Goal: Task Accomplishment & Management: Complete application form

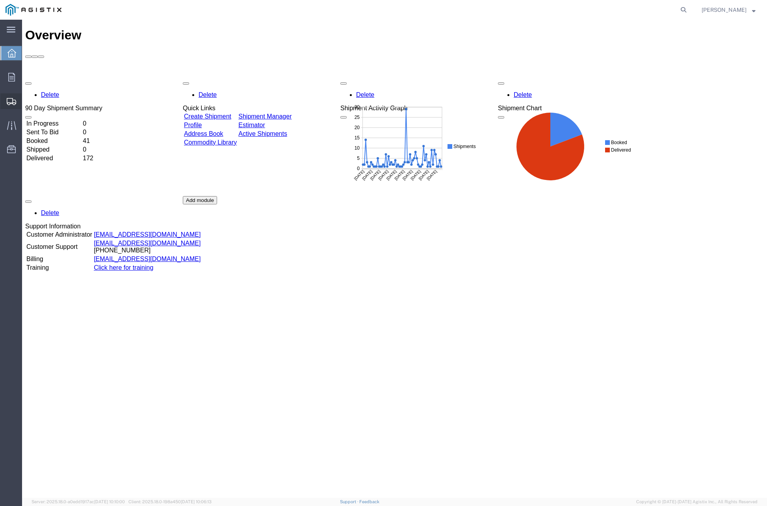
click at [0, 0] on span "Create Shipment" at bounding box center [0, 0] width 0 height 0
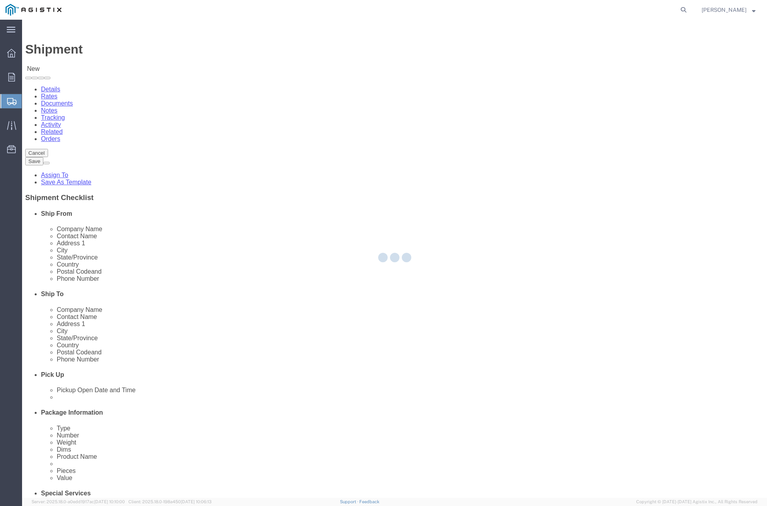
select select
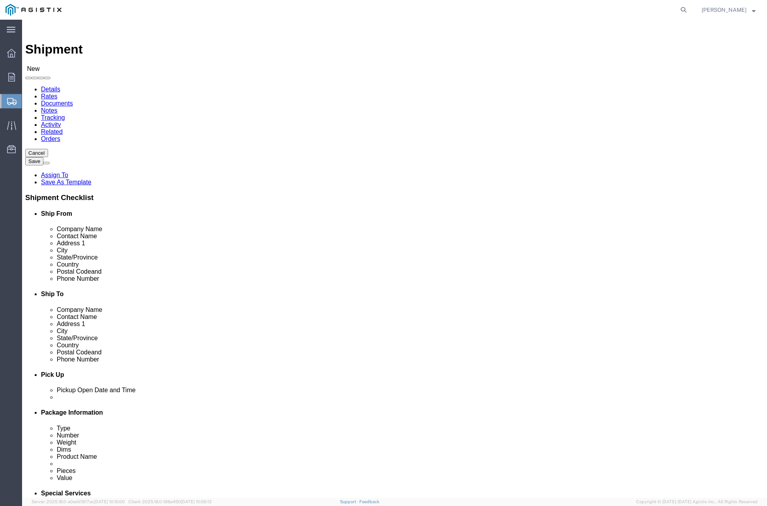
click select "Select JENSEN PRECAST PG&E"
select select "9596"
click select "Select JENSEN PRECAST PG&E"
select select
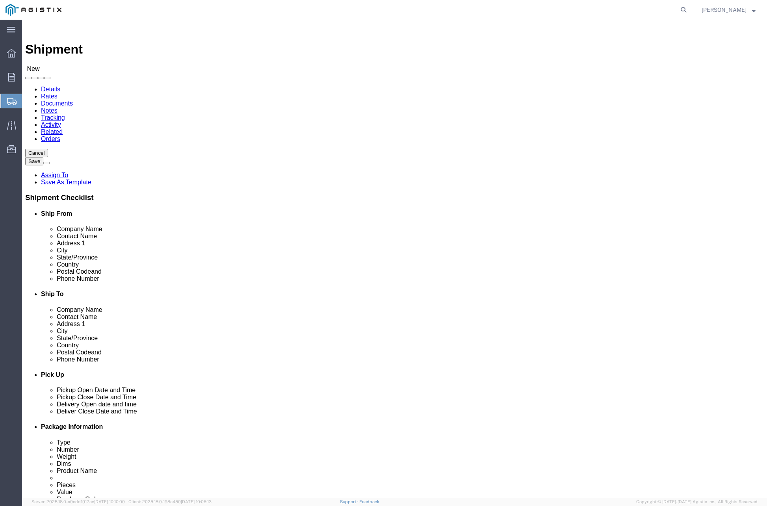
click select "Select All Others Fremont DC Fresno DC Wheatland DC"
select select "19996"
click select "Select All Others Fremont DC Fresno DC Wheatland DC"
click div "Customer Information Account Select JENSEN PRECAST PG&E Location Select All Oth…"
click input "text"
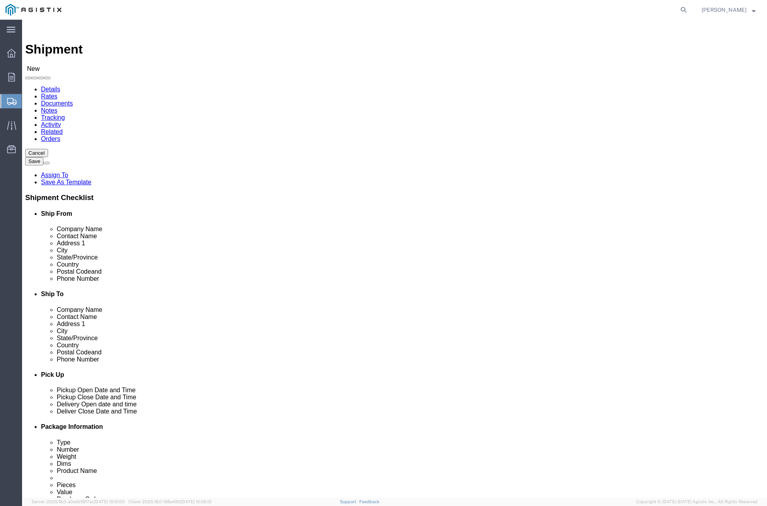
type input "Joshua"
click p "- JENSEN PRECAST - (JOSHUA NUNEZ) 7210 Highway 32, Orland, CA, 95963, US"
select select "CA"
type input "JOSHUA NUNEZ"
click input "text"
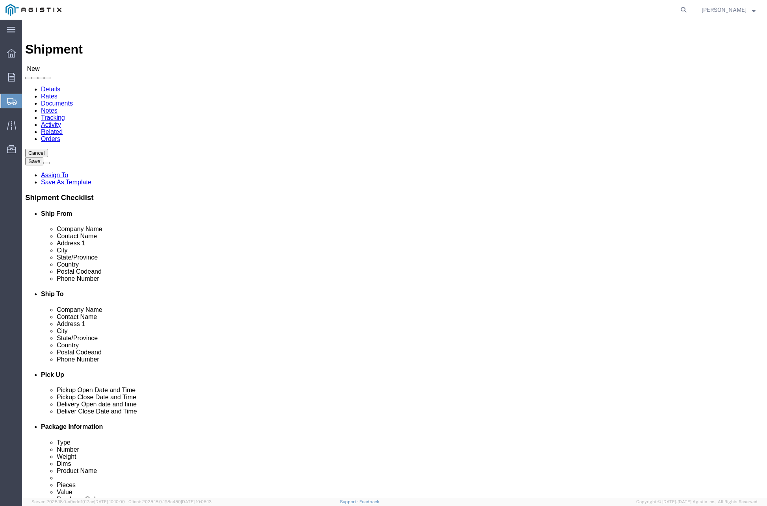
type input "PG&E Service Center"
click p "- PG&E - (Adalena Murphy) 5600 Clark Road, Paradise, CA, 95969, US"
select select "CA"
type input "PG&E"
click div
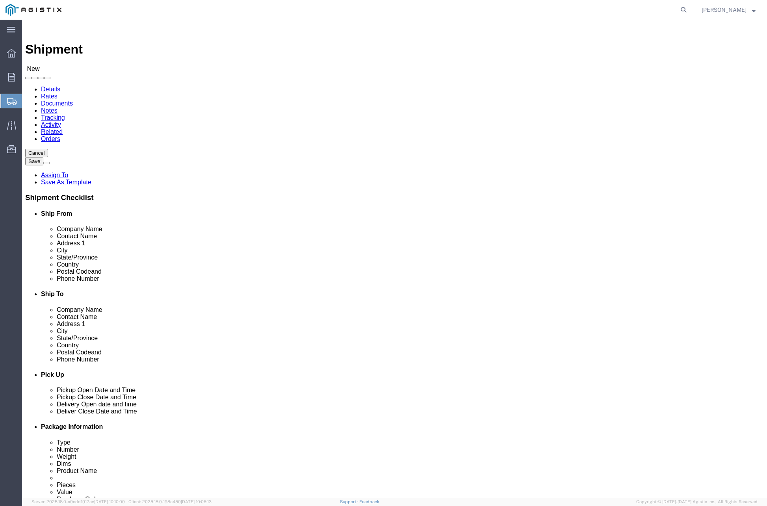
type input "Adalena Murphy"
drag, startPoint x: 445, startPoint y: 240, endPoint x: 371, endPoint y: 242, distance: 74.5
click div "Address 1"
type input "5600 Clark Road"
drag, startPoint x: 371, startPoint y: 268, endPoint x: 343, endPoint y: 268, distance: 28.4
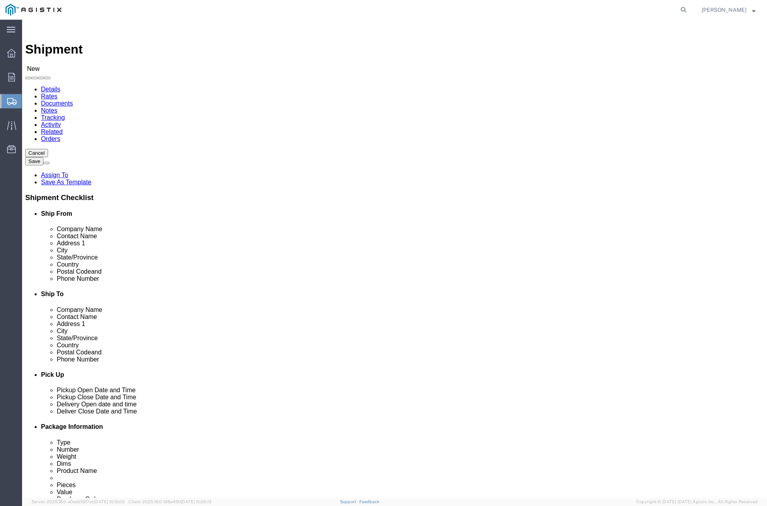
click div "City"
type input "Paradise"
drag, startPoint x: 399, startPoint y: 315, endPoint x: 387, endPoint y: 313, distance: 11.9
click div "Postal Code"
type input "95969"
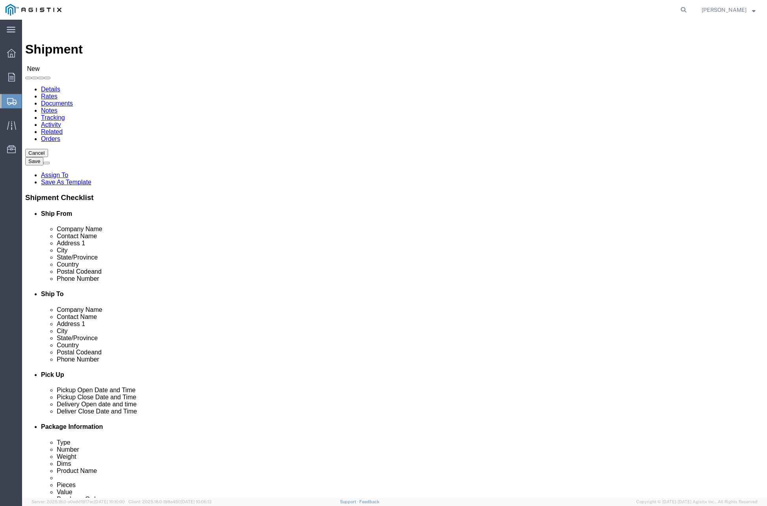
drag, startPoint x: 424, startPoint y: 332, endPoint x: 421, endPoint y: 328, distance: 5.6
click div
type input "530-455-9159"
click input "text"
type input "Dustin Westfall"
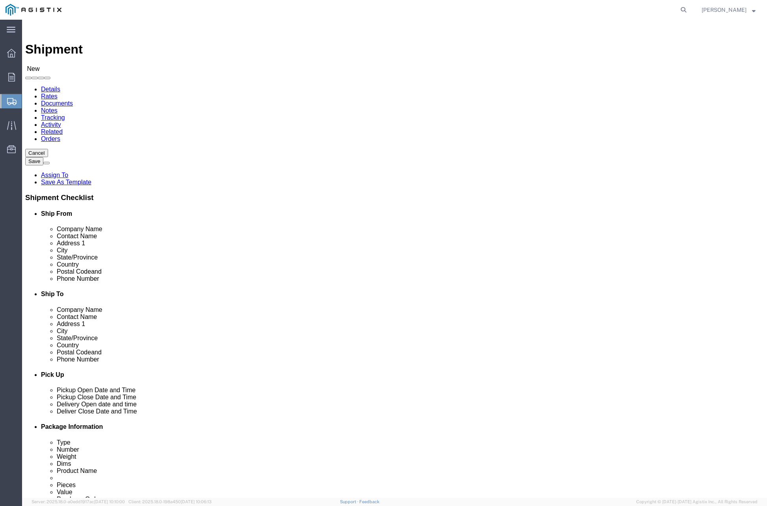
click input "text"
paste input "24200 Windy Hollow Rd"
type input "24200 Windy Hollow Rd"
click input "text"
type input "Point Arena"
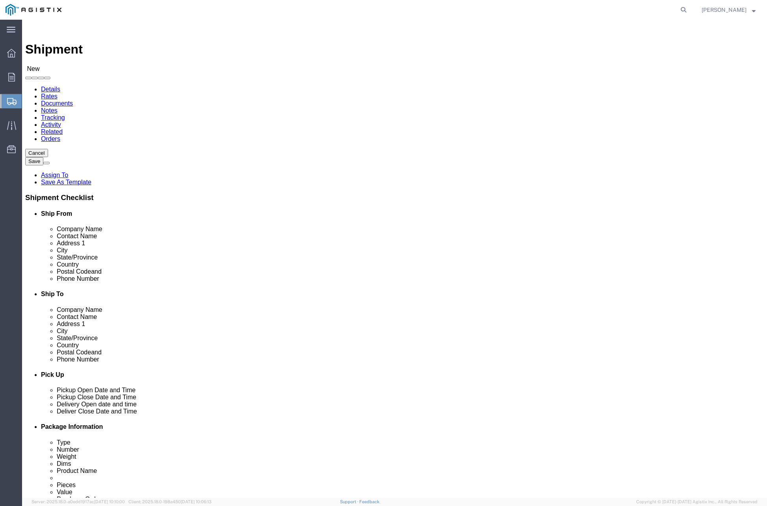
click input "Postal Code"
type input "95468"
click input "text"
paste input "707-513-9578"
type input "707-513-9578"
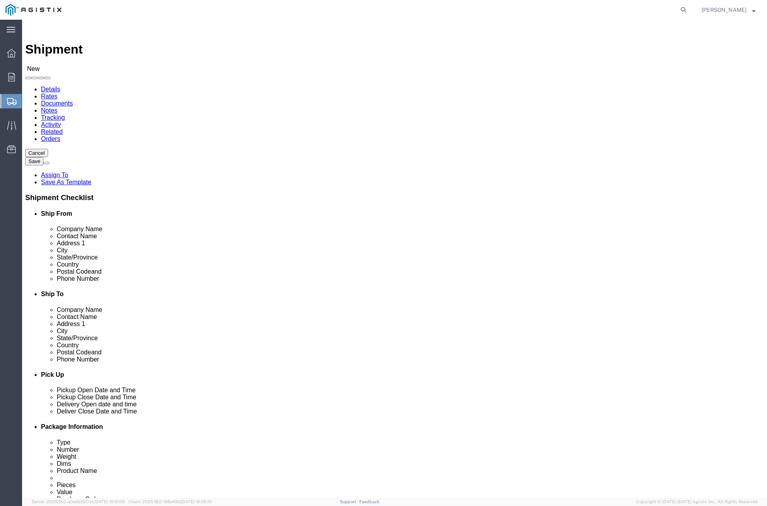
click input "text"
paste input "DMWZ@pge.com"
type input "DMWZ@pge.com"
click label "Contact Name"
click span
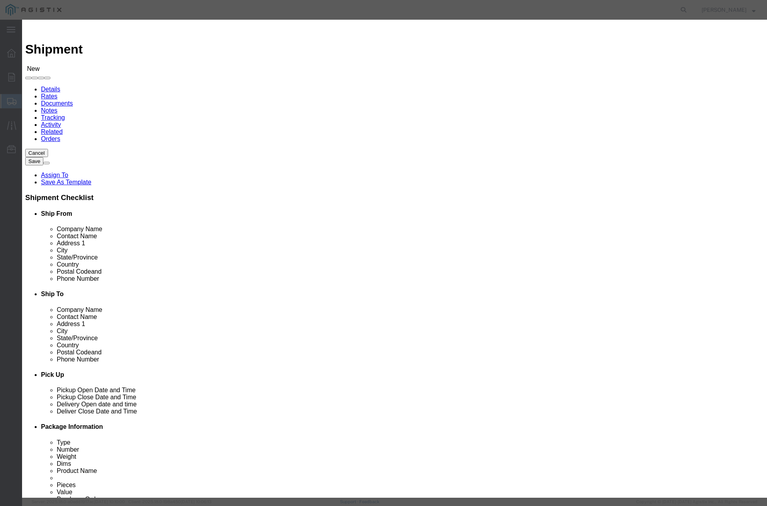
click td "Company Addressbook"
click input "checkbox"
checkbox input "true"
click button "Save"
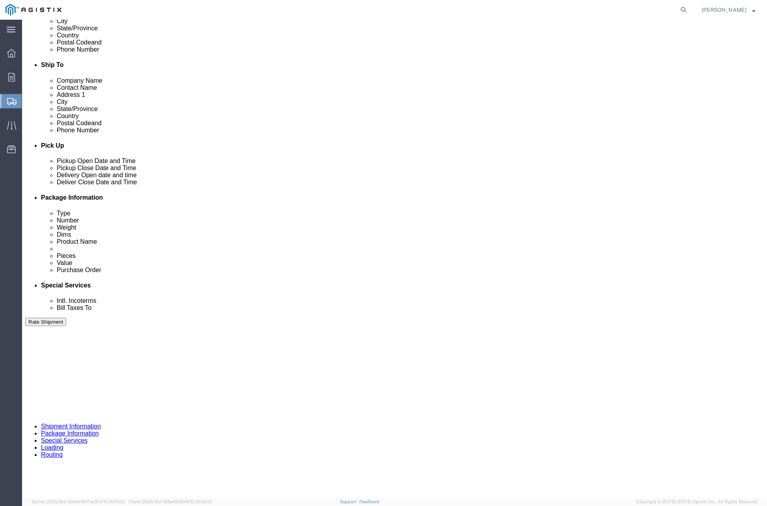
scroll to position [236, 0]
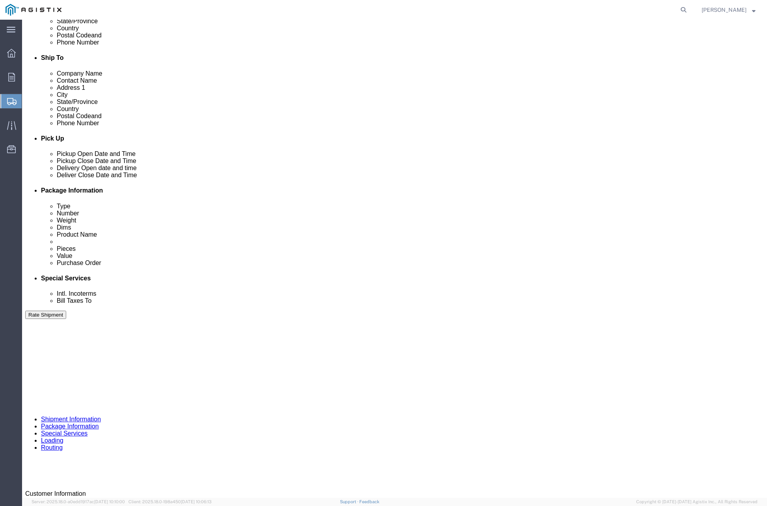
click div "Sep 04 2025 2:00 PM"
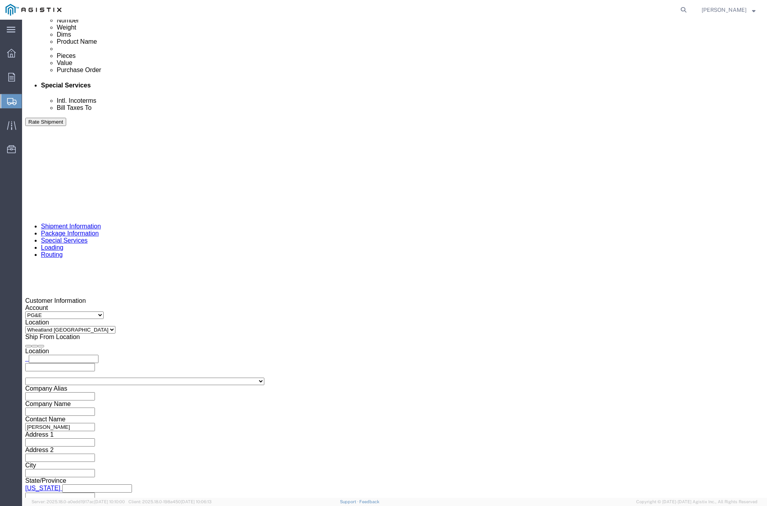
click button "Apply"
click div
click button "Apply"
click div
click button "Apply"
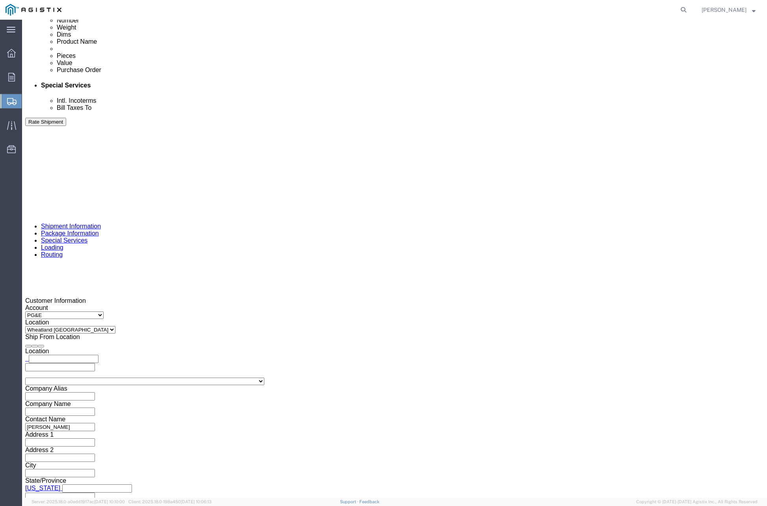
click div "Shipping Mode (Optional)"
click input "text"
paste input "3501419812"
type input "3501419812"
click select "Select Account Type Activity ID Airline Appointment Number ASN Batch Request # …"
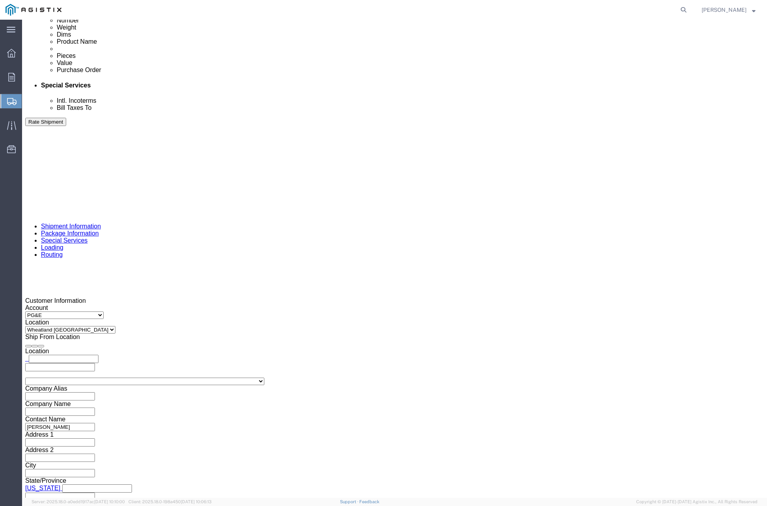
select select "CUSTREF"
click select "Select Account Type Activity ID Airline Appointment Number ASN Batch Request # …"
click input "text"
type input "406746"
click select "Select Air Less than Truckload Multi-Leg Ocean Freight Rail Small Parcel Truckl…"
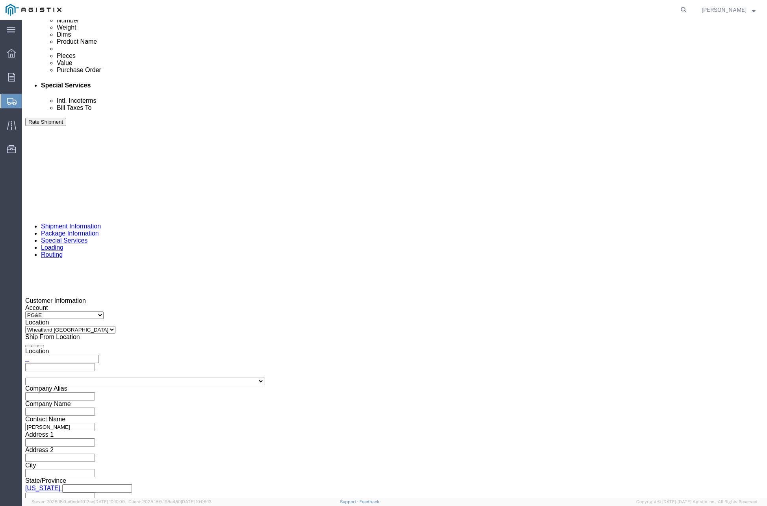
select select "TL"
click select "Select Air Less than Truckload Multi-Leg Ocean Freight Rail Small Parcel Truckl…"
click select "Select 1-Ton (PSS) 10 Wheel 10 Yard Dump Truck 20 Yard Dump Truck Bobtail Botto…"
select select "FLBD"
click select "Select 1-Ton (PSS) 10 Wheel 10 Yard Dump Truck 20 Yard Dump Truck Bobtail Botto…"
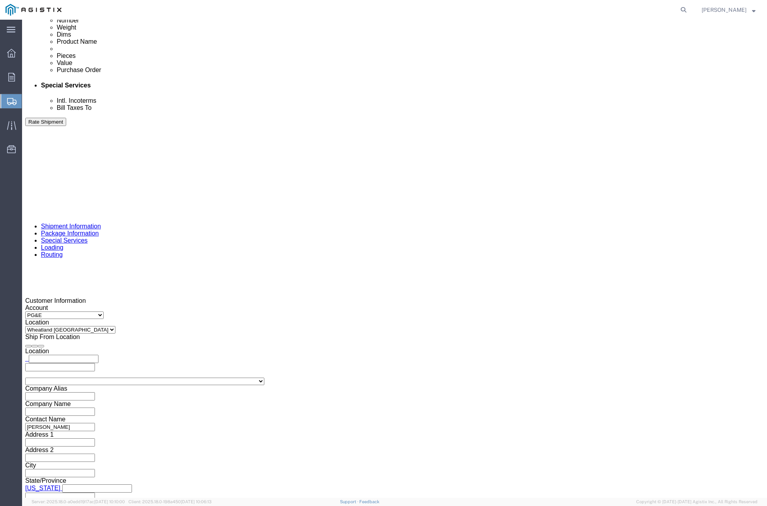
click button "Continue"
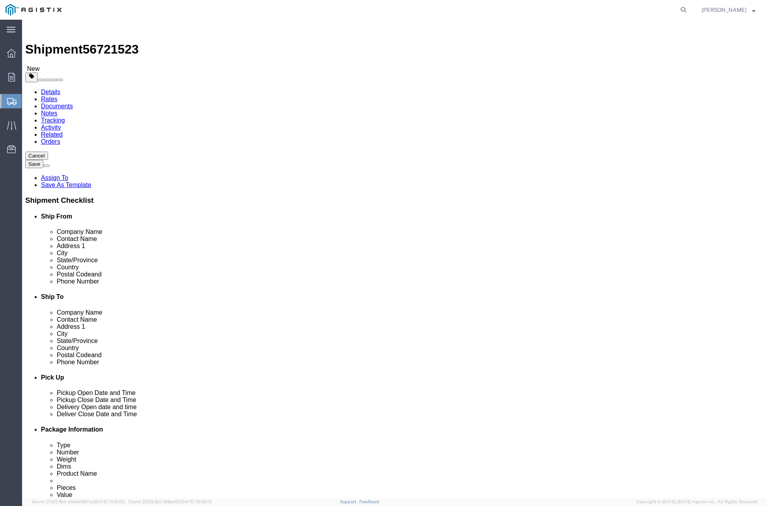
drag, startPoint x: 173, startPoint y: 136, endPoint x: 175, endPoint y: 141, distance: 5.9
click select "Select Bulk Bundle(s) Cardboard Box(es) Carton(s) Crate(s) Drum(s) (Fiberboard)…"
select select "PSNS"
click select "Select Bulk Bundle(s) Cardboard Box(es) Carton(s) Crate(s) Drum(s) (Fiberboard)…"
click input "text"
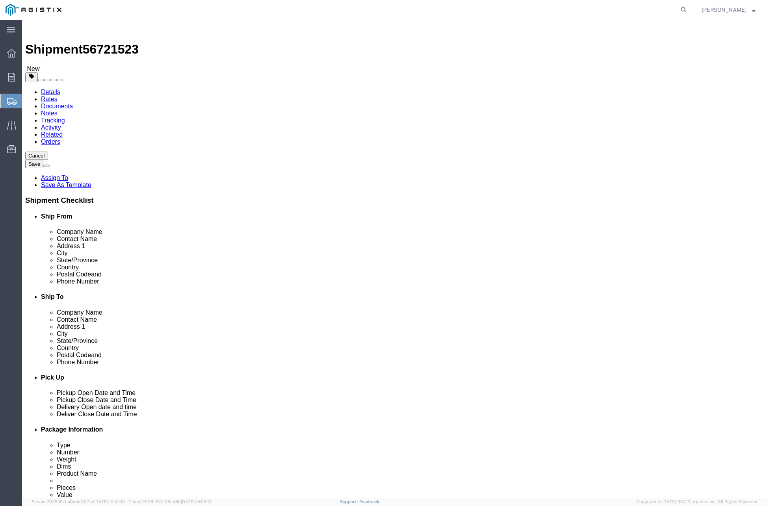
type input "54"
type input "102"
type input "10"
drag, startPoint x: 132, startPoint y: 200, endPoint x: 109, endPoint y: 201, distance: 22.9
click div "0.00 Select kgs lbs"
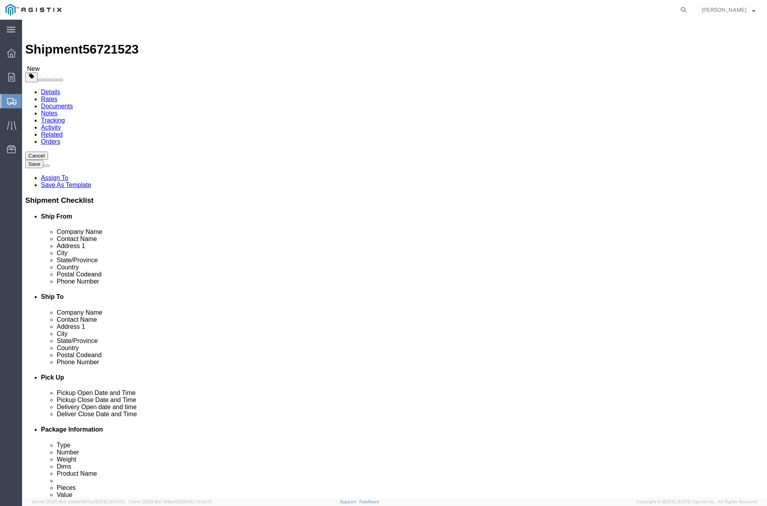
drag, startPoint x: 175, startPoint y: 303, endPoint x: 150, endPoint y: 235, distance: 72.9
click div "Shipment 56721523 New Details Rates Documents Notes Tracking Activity Related O…"
drag, startPoint x: 128, startPoint y: 198, endPoint x: 101, endPoint y: 191, distance: 28.0
click div "Package Type Select Bulk Bundle(s) Cardboard Box(es) Carton(s) Crate(s) Drum(s)…"
type input "1750"
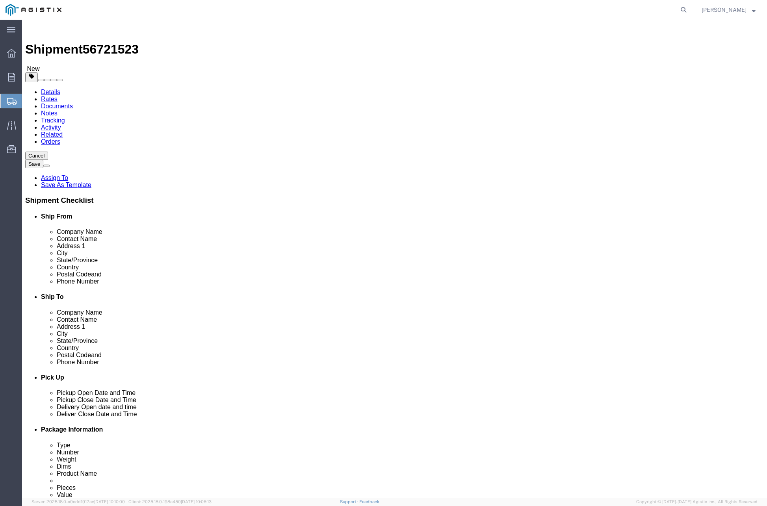
drag, startPoint x: 89, startPoint y: 278, endPoint x: 91, endPoint y: 271, distance: 7.2
click div "Please fix the following errors Customer Information Account Select JENSEN PREC…"
click link "Add Content"
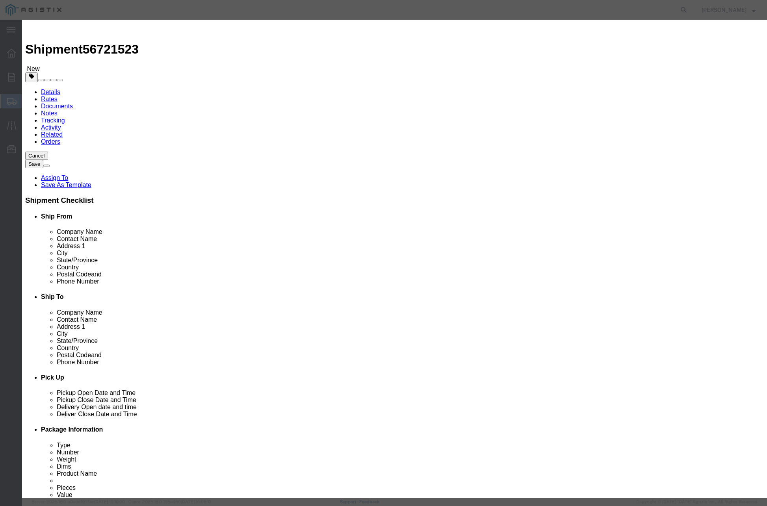
click input "text"
type input "# 7 SPLICE FVT COVER"
click h3 "Add content"
click input "0"
type input "1"
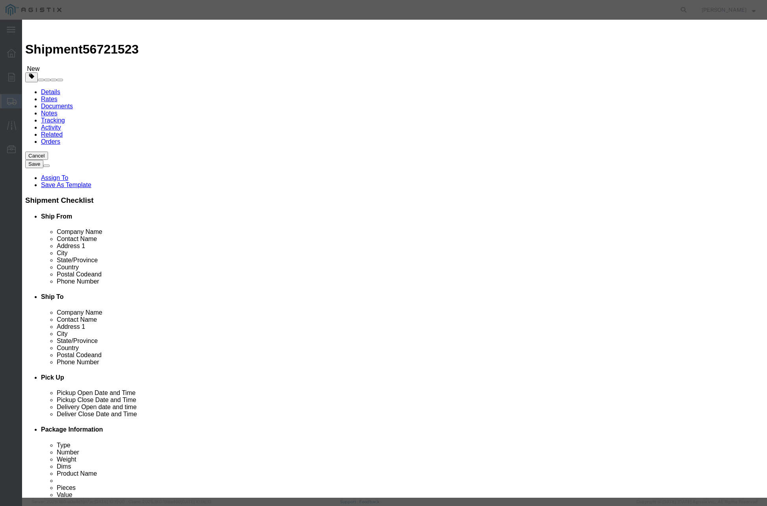
drag, startPoint x: 243, startPoint y: 93, endPoint x: 245, endPoint y: 99, distance: 6.4
click input "text"
type input "1"
click input "text"
type input "( 04-1054 )"
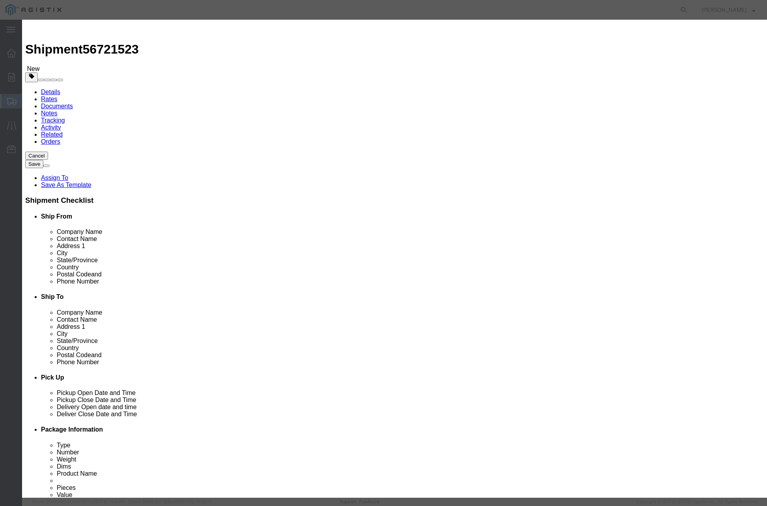
click button "Save & Close"
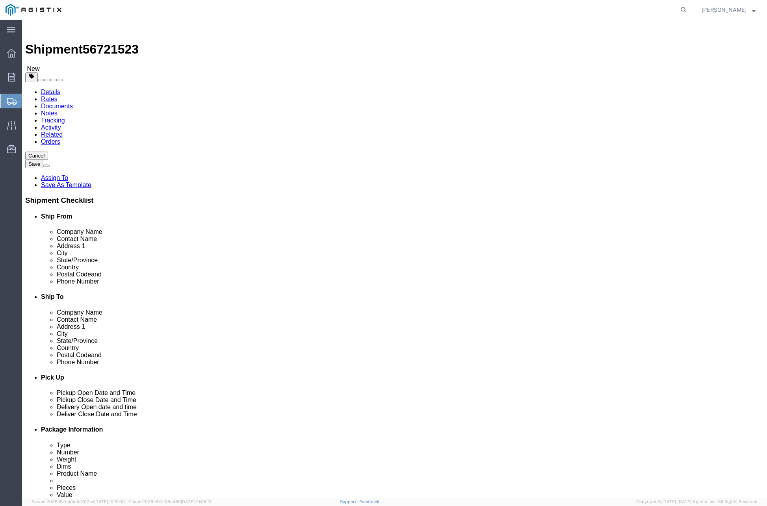
click button "Rate Shipment"
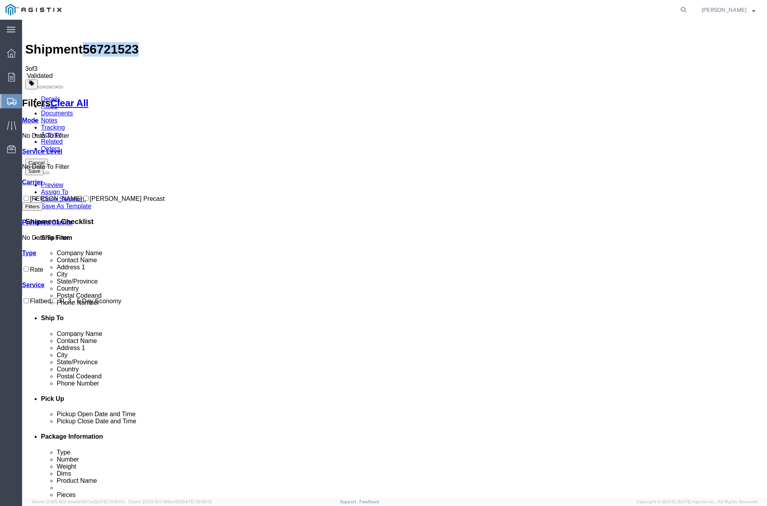
drag, startPoint x: 87, startPoint y: 28, endPoint x: 129, endPoint y: 28, distance: 42.2
click at [130, 42] on h1 "Shipment 56721523" at bounding box center [394, 49] width 739 height 15
copy span "56721523"
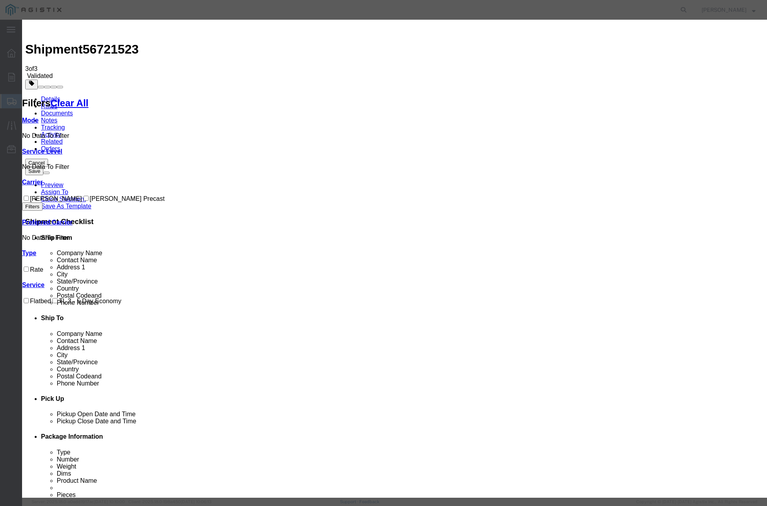
drag, startPoint x: 303, startPoint y: 71, endPoint x: 245, endPoint y: 70, distance: 58.4
paste input "56721523"
type input "56721523"
drag, startPoint x: 489, startPoint y: 104, endPoint x: 486, endPoint y: 106, distance: 4.1
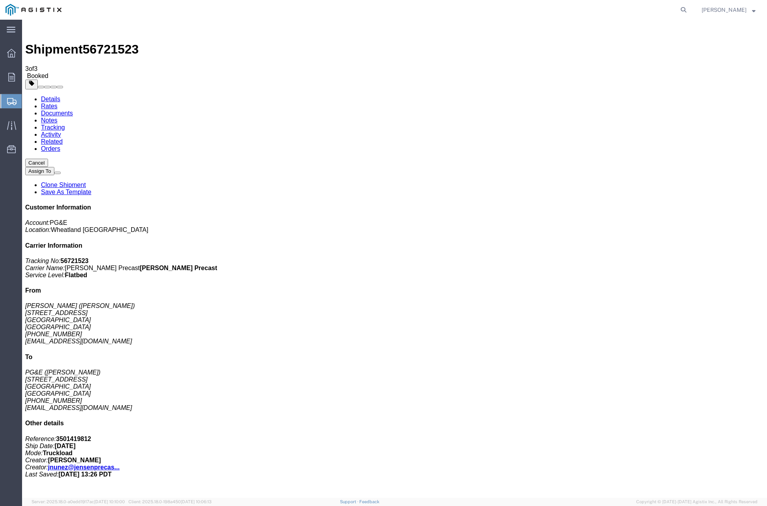
click at [0, 0] on span "Create Shipment" at bounding box center [0, 0] width 0 height 0
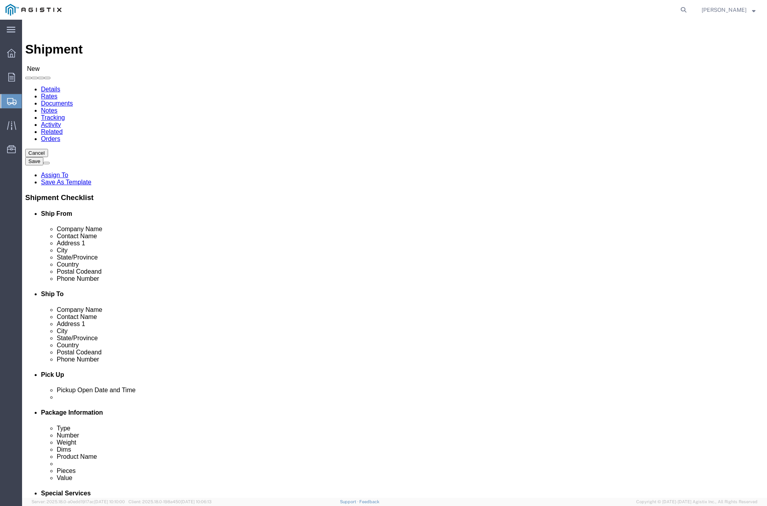
click select "Select JENSEN PRECAST PG&E"
select select "9596"
click select "Select JENSEN PRECAST PG&E"
select select
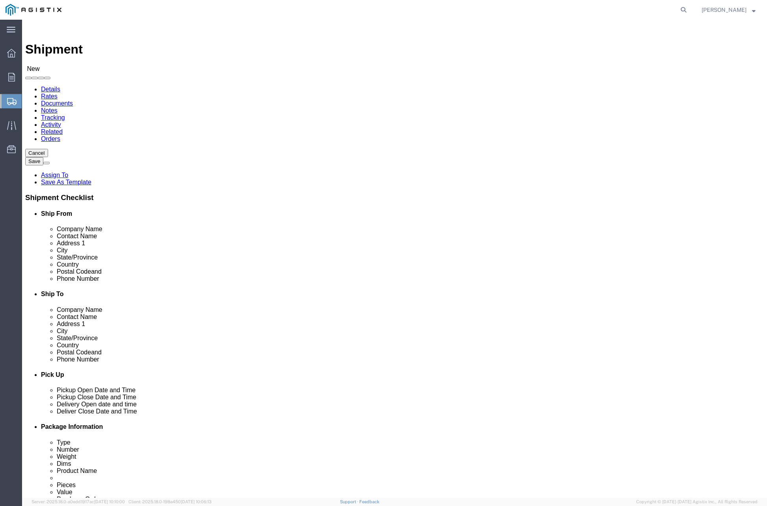
select select "19740"
click select "Select All Others Fremont DC Fresno DC Wheatland DC"
click input "text"
type input "Joshua"
click p "- JENSEN PRECAST - (JOSHUA NUNEZ) 12101 Brandt Road, Lockeford, CA, 95237, US"
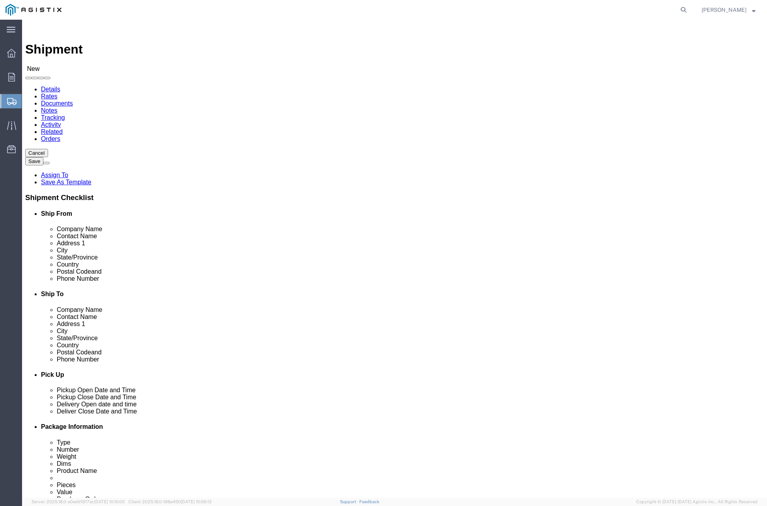
select select "CA"
type input "JOSHUA NUNEZ"
click input "text"
type input "2"
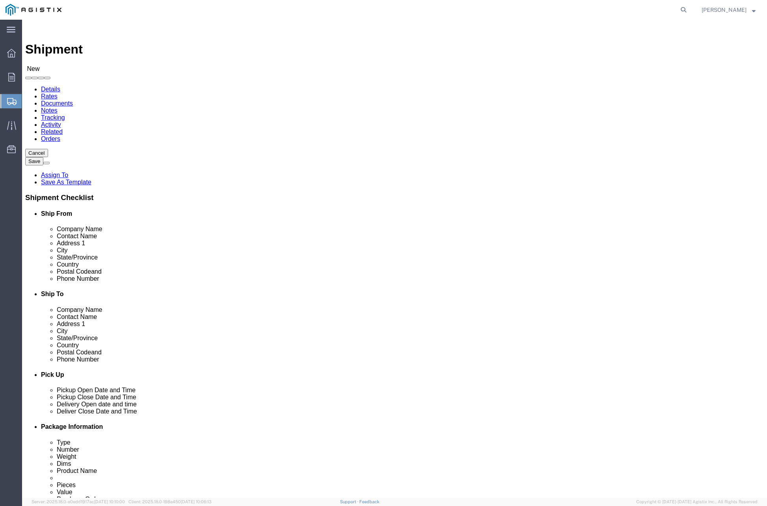
click input "text"
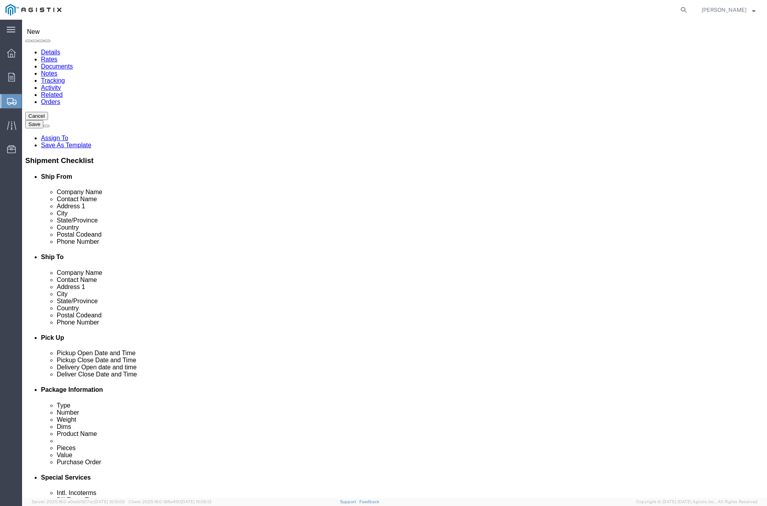
scroll to position [49, 0]
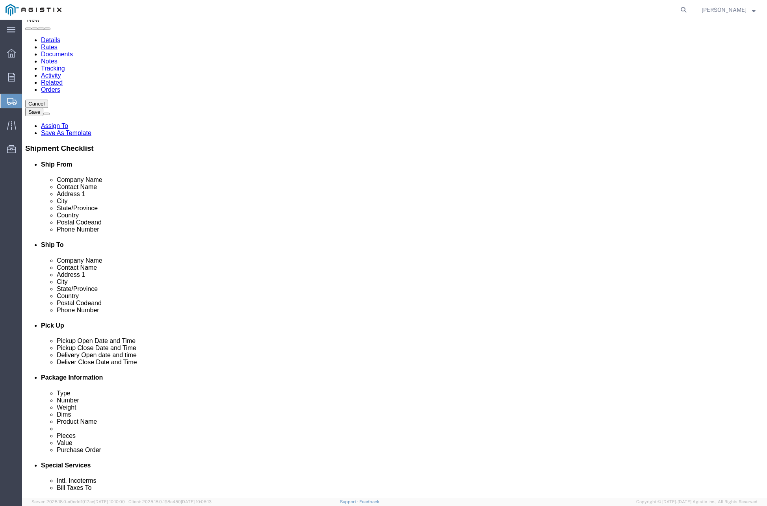
click p "- MGE Underground YARD - (Adrian Murillo) 2225 Old Oakland Rd, Oakland, CA, 951…"
type input "MGE Underground YARD"
click input "text"
type input "a"
paste input "mailto:rcharlton@mgeunderground.com"
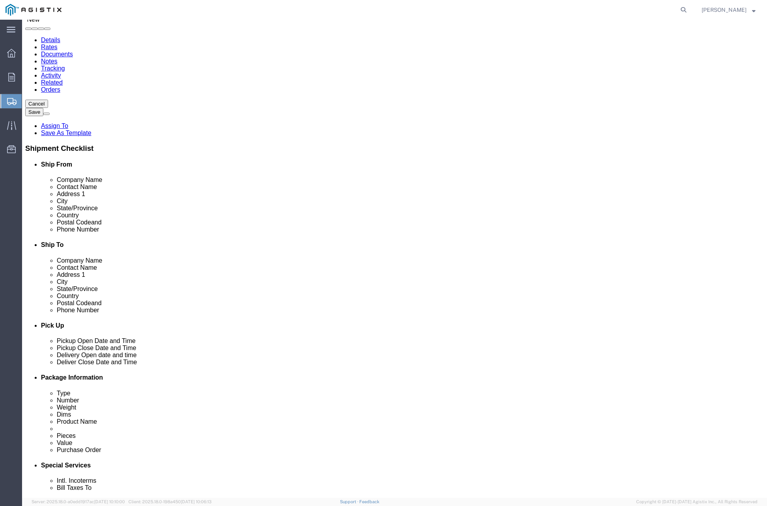
click input "mailto:rcharlton@mgeunderground.com"
drag, startPoint x: 500, startPoint y: 297, endPoint x: 411, endPoint y: 295, distance: 89.1
click div "rcharlton@mgeunderground.com"
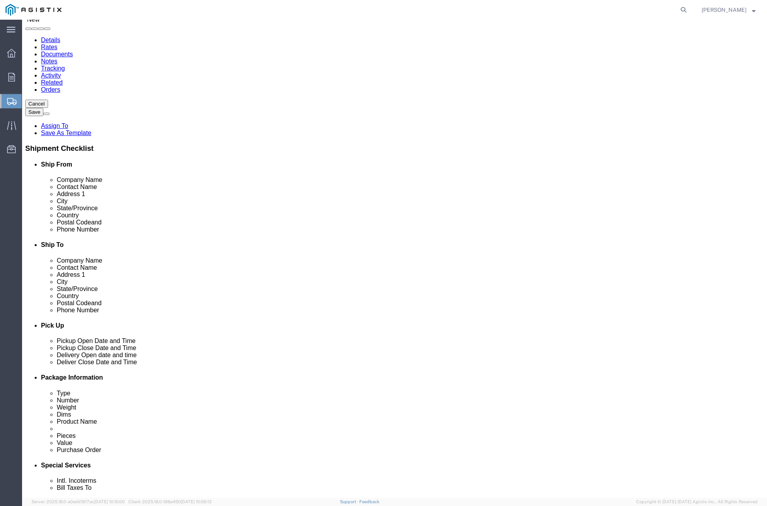
type input "rcharlton@mgeunderground.com"
click input "text"
type input "A"
type input "Ryan Charlton"
click input "text"
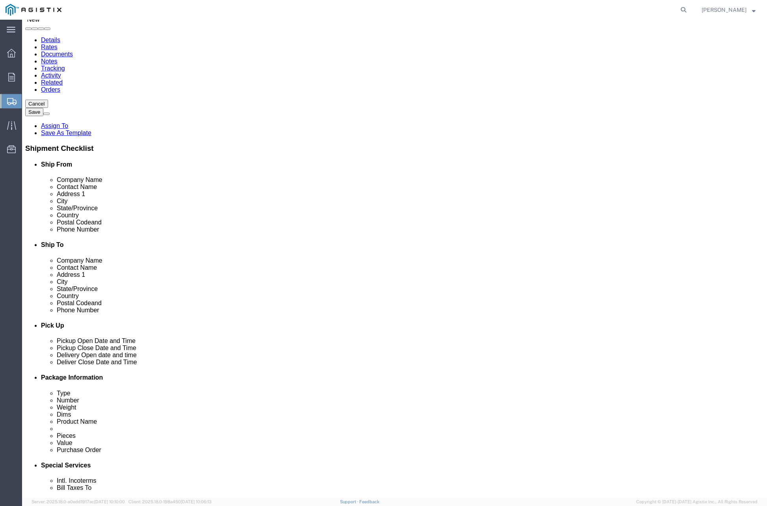
type input "8"
paste input "805-635-5107"
type input "805-635-5107"
click span
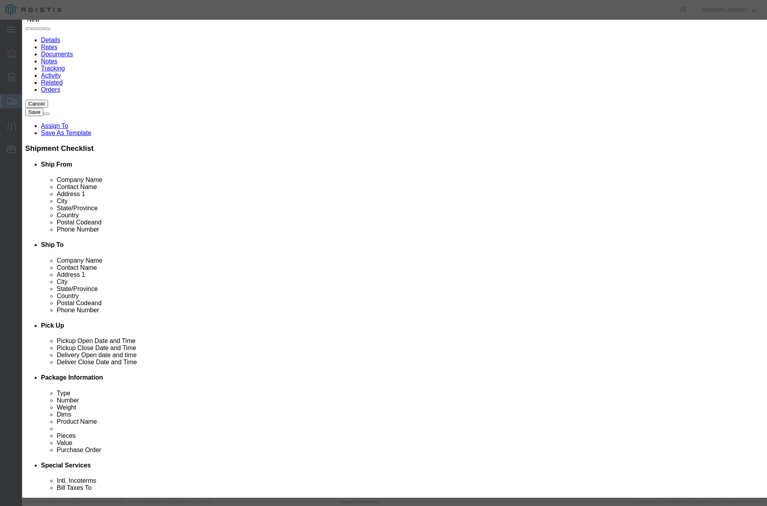
click input "checkbox"
checkbox input "true"
click button "Save"
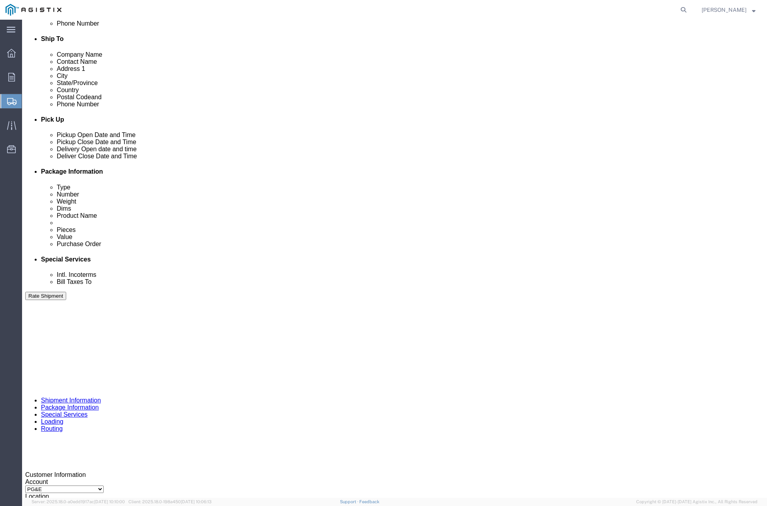
scroll to position [266, 0]
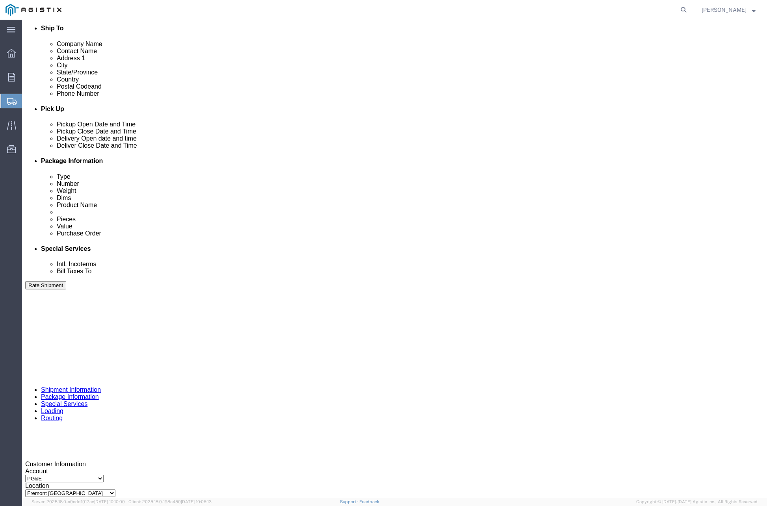
click li "JENSEN PRECAST 12101 Brandt Road, Lockeford, CA, 95237, US Pickup Delivery Edit…"
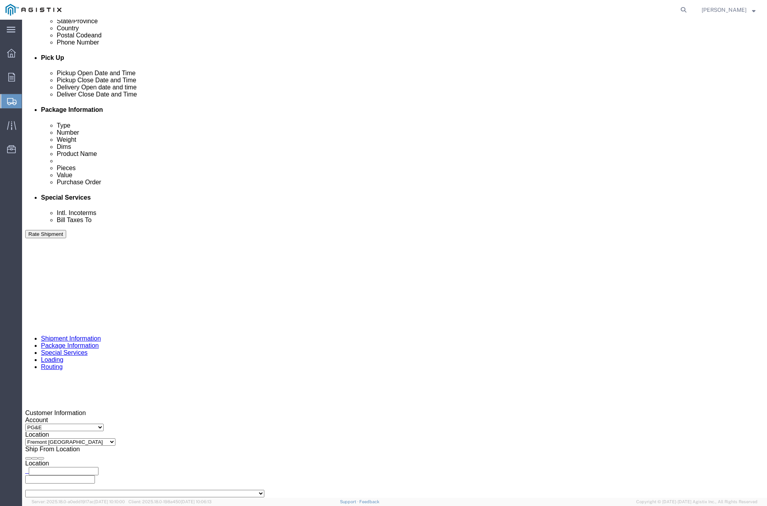
scroll to position [430, 0]
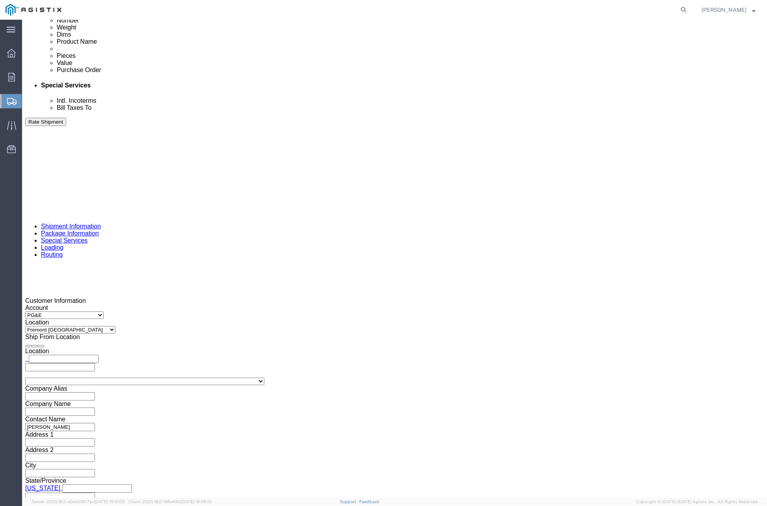
click div "Sep 04 2025 2:00 PM"
click button "Apply"
click div
click button "Apply"
click div
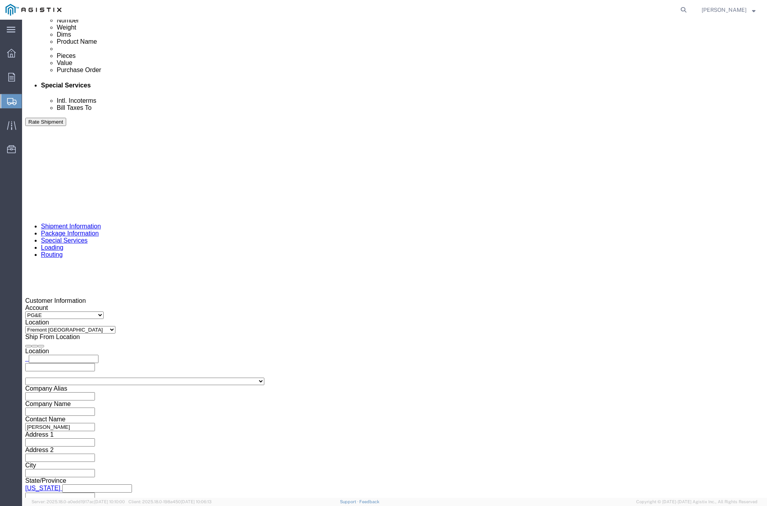
drag, startPoint x: 533, startPoint y: 356, endPoint x: 448, endPoint y: 379, distance: 87.9
click button "Apply"
click input "text"
paste input "3501401632"
type input "3501401632"
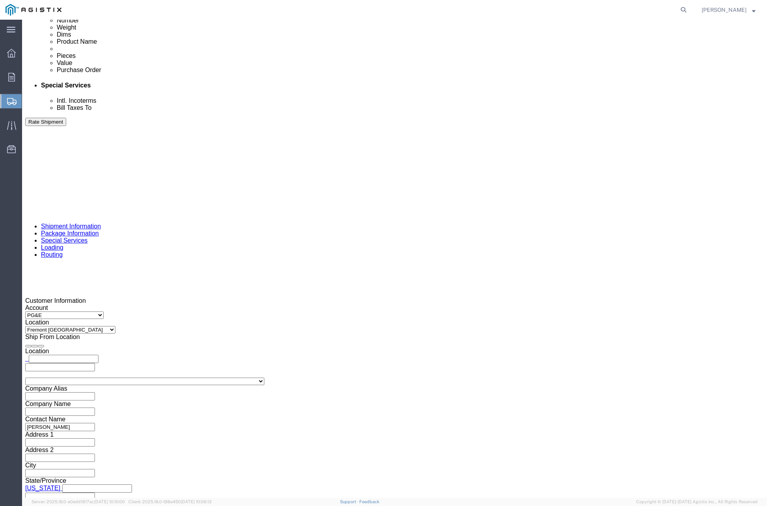
click select "Select Account Type Activity ID Airline Appointment Number ASN Batch Request # …"
select select "CUSTREF"
click select "Select Account Type Activity ID Airline Appointment Number ASN Batch Request # …"
click input "text"
type input "406763"
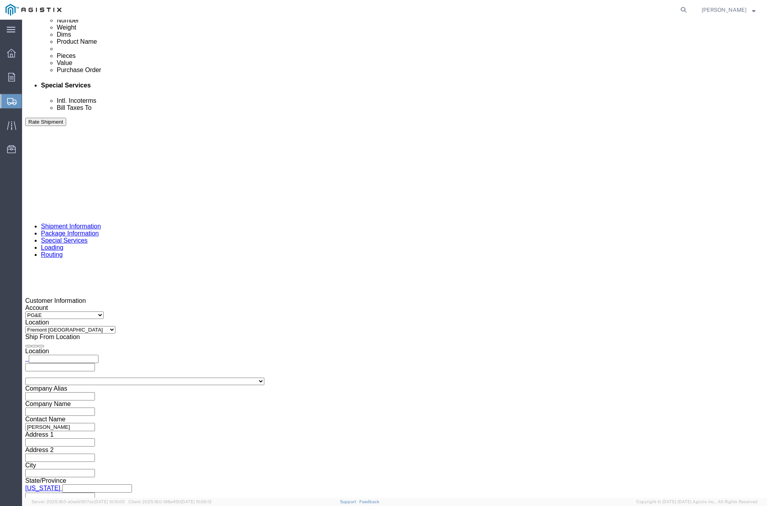
click select "Select Air Less than Truckload Multi-Leg Ocean Freight Rail Small Parcel Truckl…"
select select "TL"
click select "Select Air Less than Truckload Multi-Leg Ocean Freight Rail Small Parcel Truckl…"
click select "Select"
select select "FLBD"
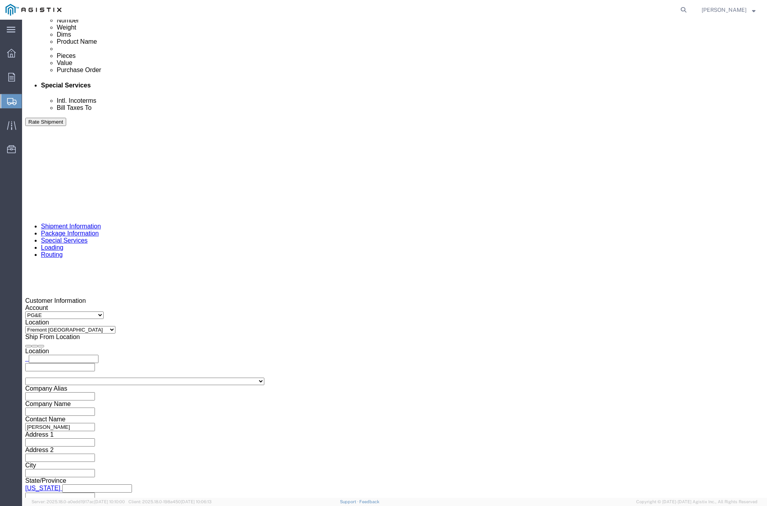
click select "Select 1-Ton (PSS) 10 Wheel 10 Yard Dump Truck 20 Yard Dump Truck Bobtail Botto…"
click button "Continue"
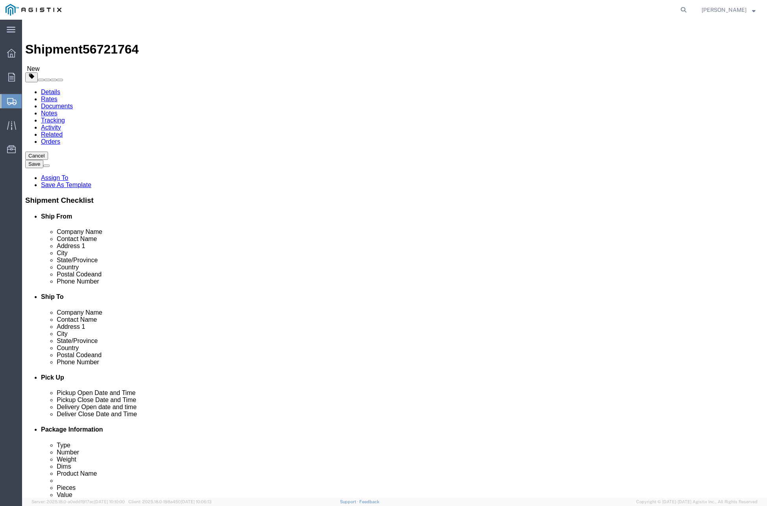
click select "Select Bulk Bundle(s) Cardboard Box(es) Carton(s) Crate(s) Drum(s) (Fiberboard)…"
select select "PSNS"
click select "Select Bulk Bundle(s) Cardboard Box(es) Carton(s) Crate(s) Drum(s) (Fiberboard)…"
click input "text"
type input "36"
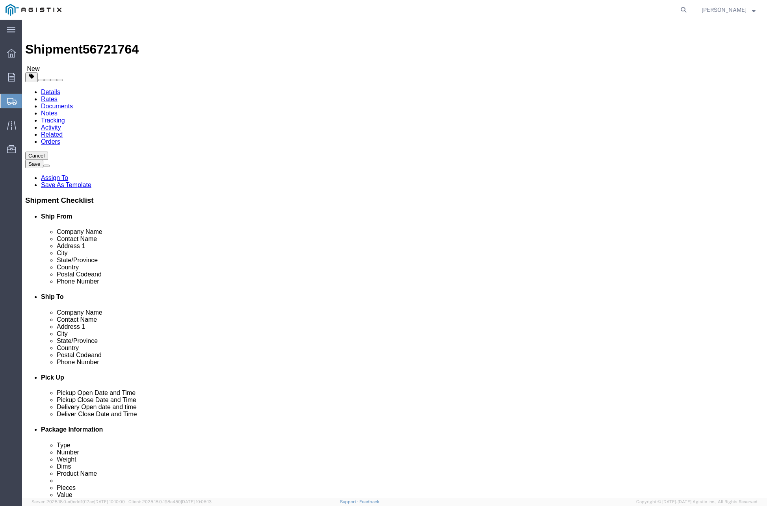
type input "60"
type input "10"
click input "0.00"
type input "0"
type input "550"
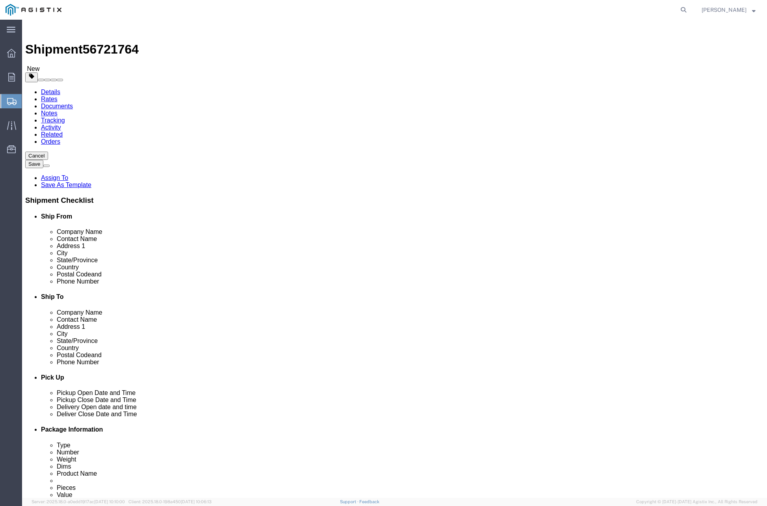
click div "Shipment 56721764 New Details Rates Documents Notes Tracking Activity Related O…"
click link "Add Content"
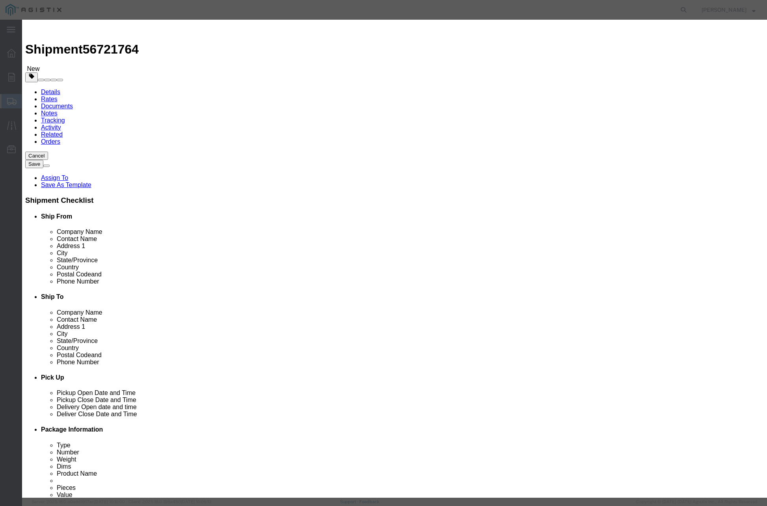
click input "text"
type input "# 5 SPLICE FVT COVER"
click input "0"
type input "1"
click input "text"
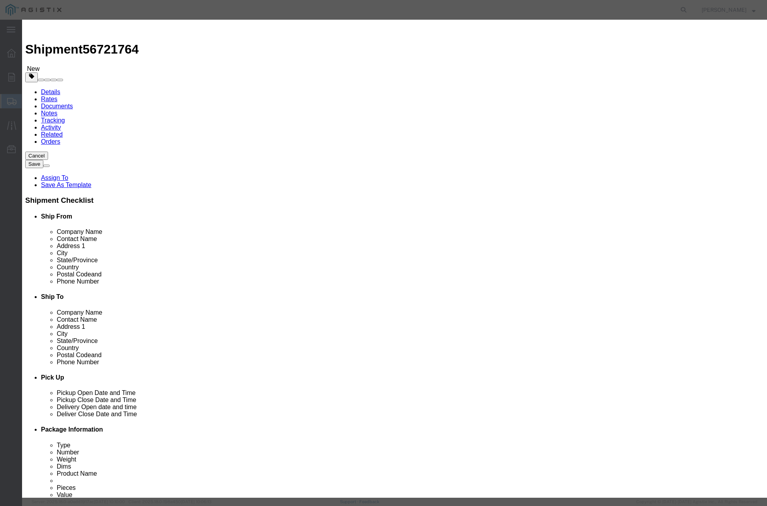
type input "1"
click input "text"
type input "( 04-1052 )"
click button "Save & Close"
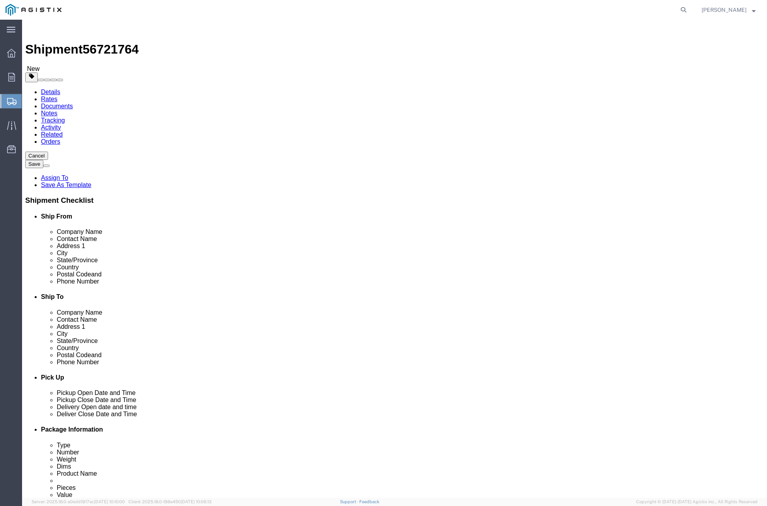
click button "Rate Shipment"
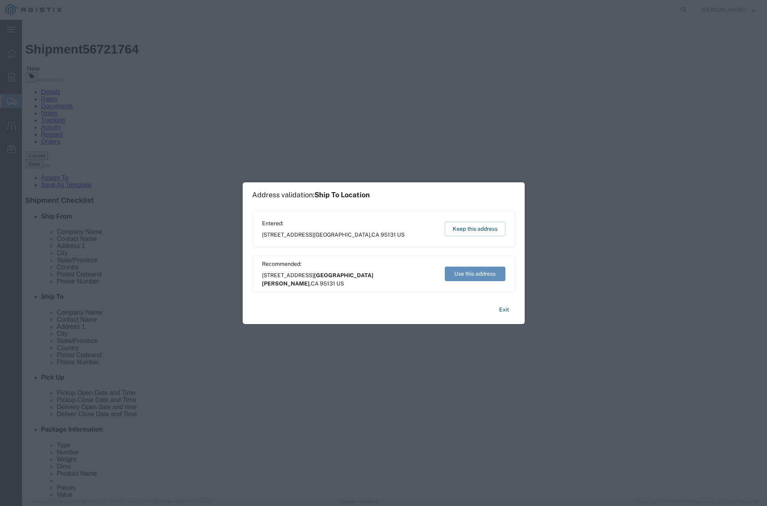
click at [467, 274] on button "Use this address" at bounding box center [475, 274] width 61 height 15
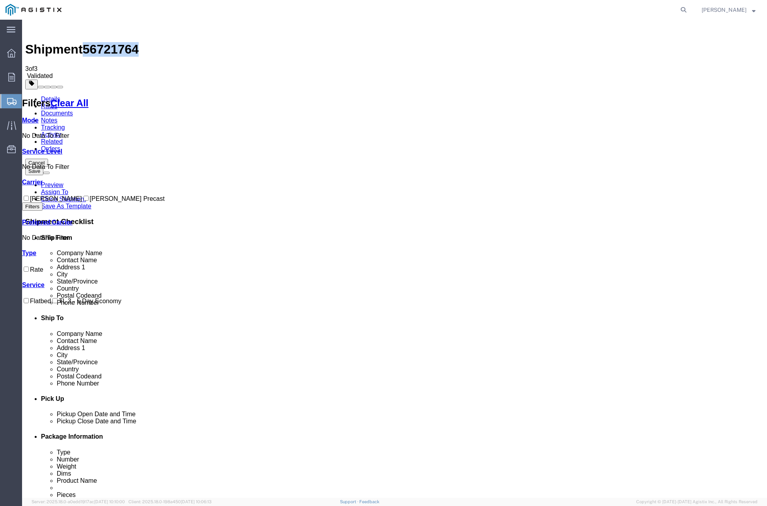
drag, startPoint x: 89, startPoint y: 29, endPoint x: 130, endPoint y: 30, distance: 40.6
click at [130, 42] on span "56721764" at bounding box center [111, 49] width 56 height 14
copy span "56721764"
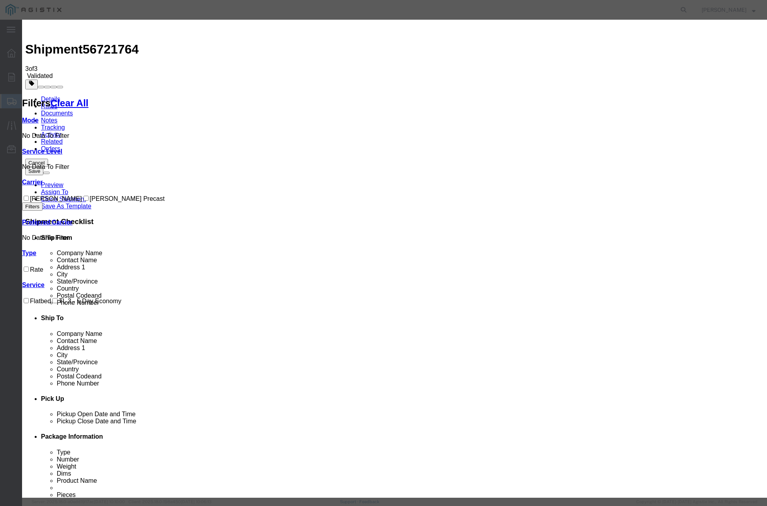
drag, startPoint x: 312, startPoint y: 76, endPoint x: 251, endPoint y: 73, distance: 60.8
paste input "56721764"
type input "56721764"
